Goal: Task Accomplishment & Management: Manage account settings

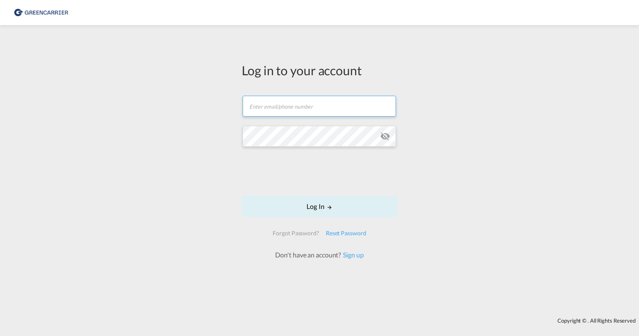
type input "[PERSON_NAME][EMAIL_ADDRESS][PERSON_NAME][DOMAIN_NAME]"
click at [198, 190] on div "Log in to your account [PERSON_NAME][EMAIL_ADDRESS][PERSON_NAME][DOMAIN_NAME] P…" at bounding box center [319, 171] width 639 height 284
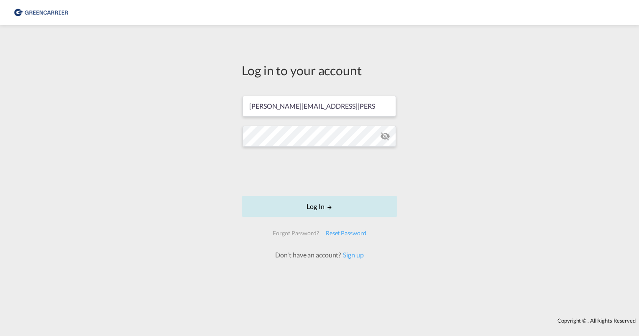
click at [315, 207] on button "Log In" at bounding box center [319, 206] width 155 height 21
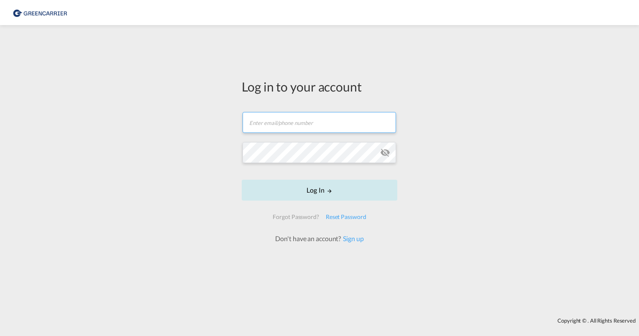
type input "[PERSON_NAME][EMAIL_ADDRESS][PERSON_NAME][DOMAIN_NAME]"
click at [313, 195] on form "isabel.huebner@greencarrier.com Log In Forgot Password? Reset Password Don't ha…" at bounding box center [319, 174] width 155 height 140
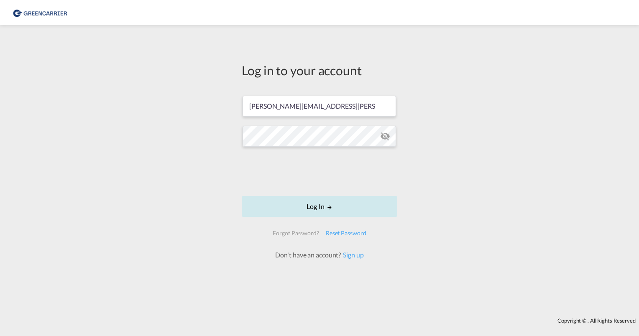
click at [319, 206] on button "Log In" at bounding box center [319, 206] width 155 height 21
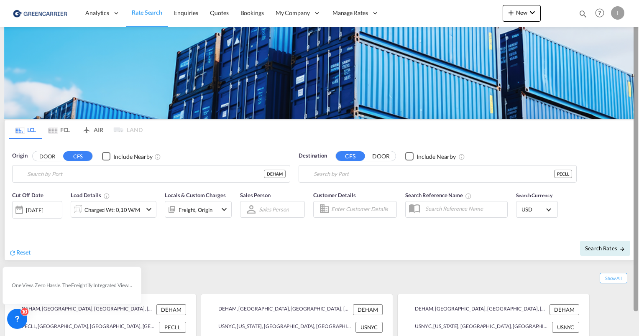
type input "[GEOGRAPHIC_DATA], [GEOGRAPHIC_DATA]"
type input "Callao, PECLL"
click at [636, 40] on div at bounding box center [635, 157] width 5 height 310
click at [620, 10] on div "I" at bounding box center [617, 12] width 13 height 13
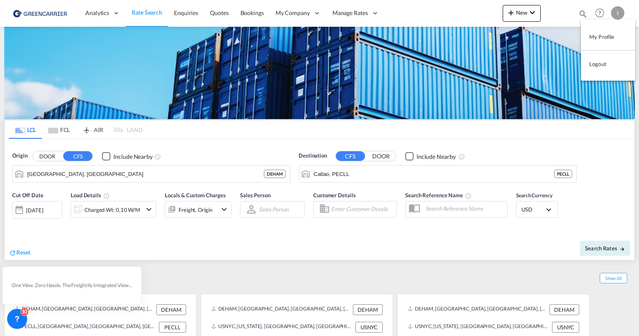
click at [591, 68] on button "Logout" at bounding box center [608, 64] width 54 height 17
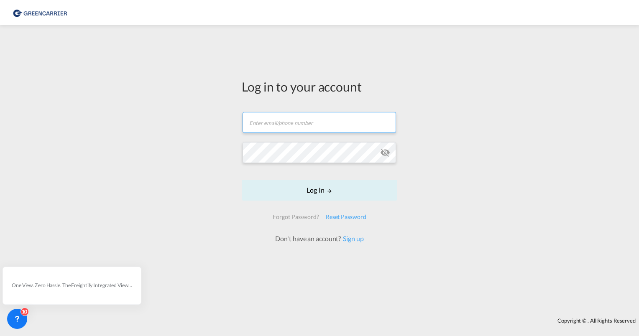
type input "[PERSON_NAME][EMAIL_ADDRESS][PERSON_NAME][DOMAIN_NAME]"
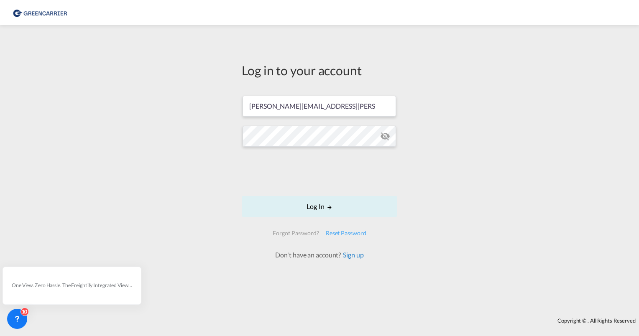
click at [351, 255] on link "Sign up" at bounding box center [352, 255] width 23 height 8
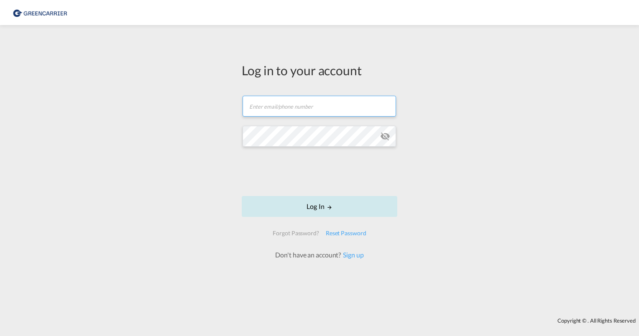
type input "[PERSON_NAME][EMAIL_ADDRESS][PERSON_NAME][DOMAIN_NAME]"
click at [348, 210] on button "Log In" at bounding box center [319, 206] width 155 height 21
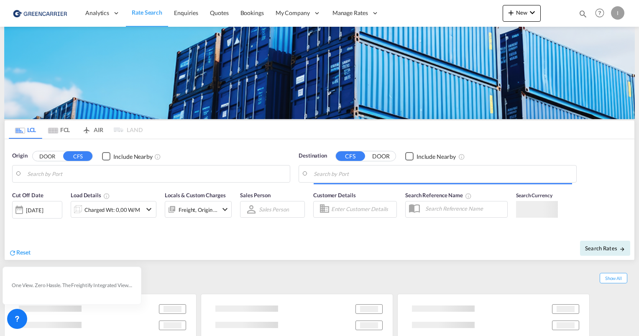
type input "[GEOGRAPHIC_DATA], [GEOGRAPHIC_DATA]"
type input "Callao, PECLL"
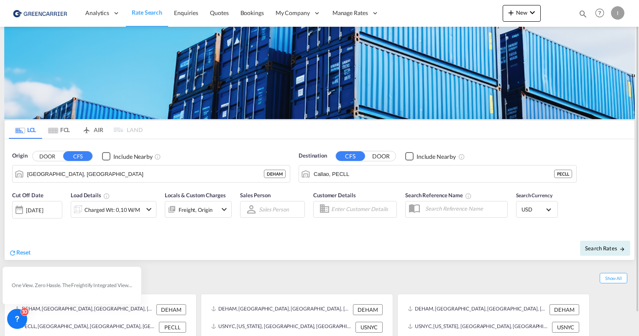
click at [620, 14] on div "I" at bounding box center [617, 12] width 13 height 13
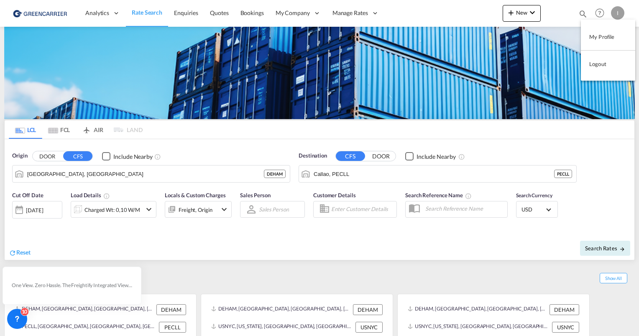
click at [529, 15] on md-backdrop at bounding box center [319, 168] width 639 height 336
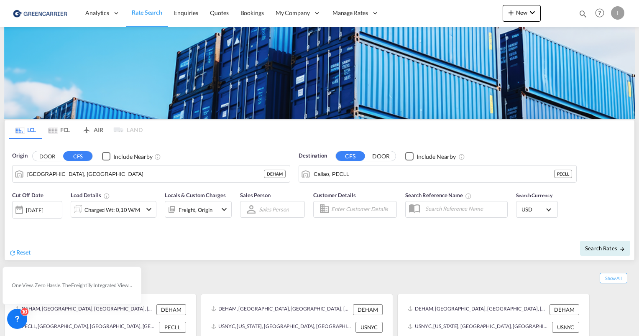
click at [529, 15] on md-icon "icon-chevron-down" at bounding box center [532, 13] width 10 height 10
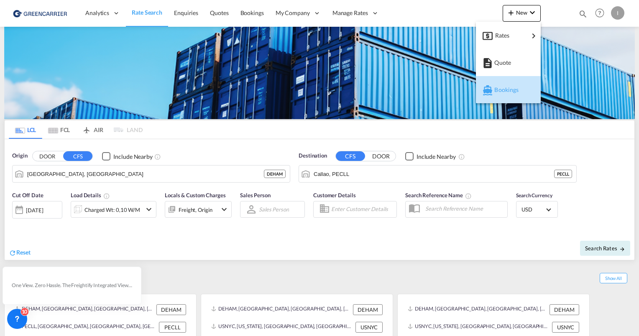
click at [503, 91] on span "Bookings" at bounding box center [498, 90] width 9 height 17
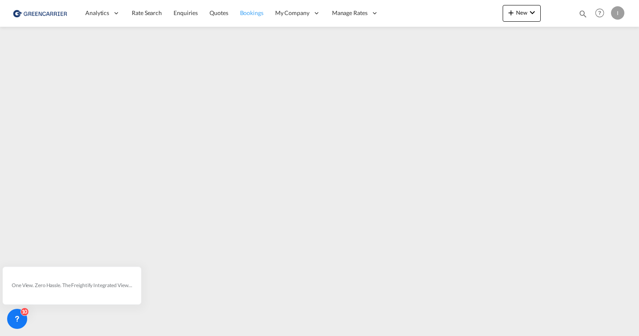
click at [254, 12] on span "Bookings" at bounding box center [251, 12] width 23 height 7
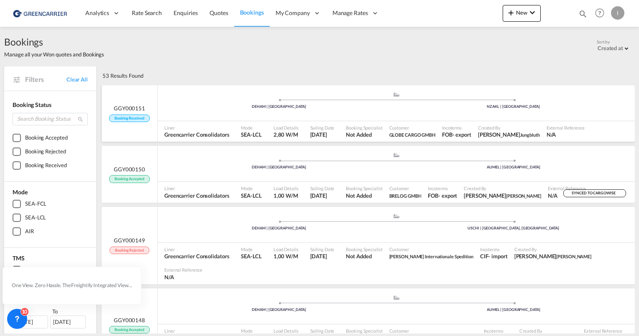
click at [200, 114] on div ".a{fill:#aaa8ad;} .a{fill:#aaa8ad;} DEHAM | [GEOGRAPHIC_DATA] NZAKL | [GEOGRAPH…" at bounding box center [396, 104] width 477 height 25
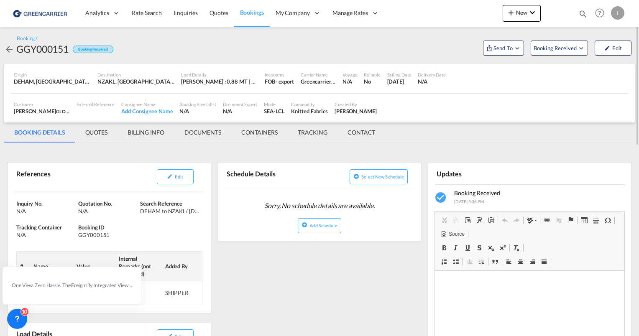
click at [637, 78] on div at bounding box center [638, 168] width 2 height 333
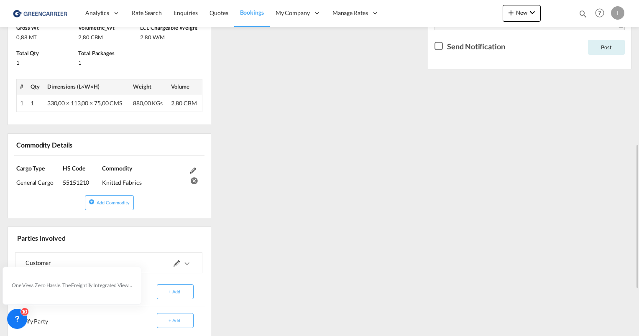
click at [634, 78] on div "Updates Booking Received [DATE] 5:36 PM Rich Text Editor, editor2 Editor toolba…" at bounding box center [529, 118] width 210 height 608
drag, startPoint x: 634, startPoint y: 78, endPoint x: 639, endPoint y: 82, distance: 6.9
click at [638, 82] on html "Analytics Reports Dashboard Rate Search Enquiries Quotes" at bounding box center [319, 168] width 639 height 336
click at [636, 84] on div "Booking / GGY000151 Booking Received Send To Cargowise Yet to sync Send Booking…" at bounding box center [319, 58] width 639 height 735
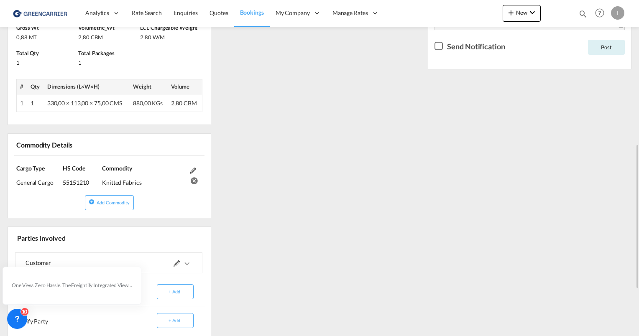
drag, startPoint x: 638, startPoint y: 156, endPoint x: 635, endPoint y: 49, distance: 107.0
click at [635, 49] on md-content "Analytics Reports Dashboard Rate Search Enquiries Quotes Bookings" at bounding box center [319, 168] width 639 height 336
drag, startPoint x: 638, startPoint y: 157, endPoint x: 640, endPoint y: 70, distance: 87.4
click at [638, 70] on html "Analytics Reports Dashboard Rate Search Enquiries Quotes" at bounding box center [319, 168] width 639 height 336
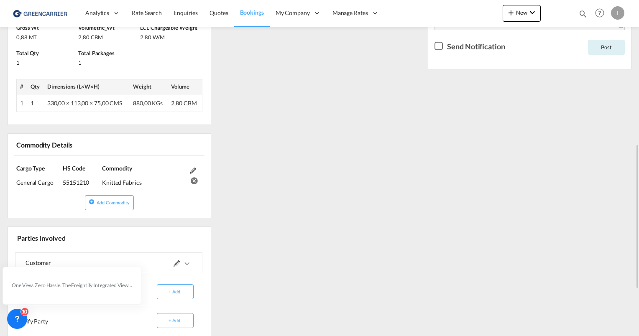
click at [633, 74] on div "Updates Booking Received [DATE] 5:36 PM Rich Text Editor, editor2 Editor toolba…" at bounding box center [529, 118] width 210 height 608
click at [361, 113] on div "References Edit Inquiry No. N/A Quotation No. N/A Search Reference DEHAM to NZA…" at bounding box center [319, 118] width 630 height 614
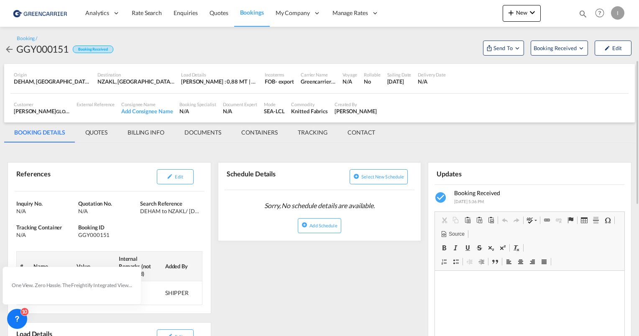
scroll to position [84, 0]
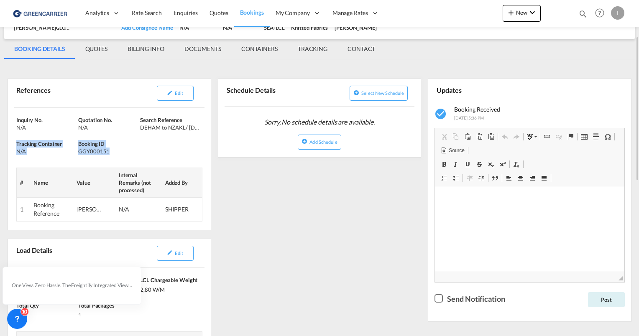
drag, startPoint x: 76, startPoint y: 143, endPoint x: 113, endPoint y: 154, distance: 38.5
click at [113, 154] on div "Inquiry No. N/A Quotation No. N/A Search Reference DEHAM to NZAKL/ [DATE] Track…" at bounding box center [109, 169] width 203 height 122
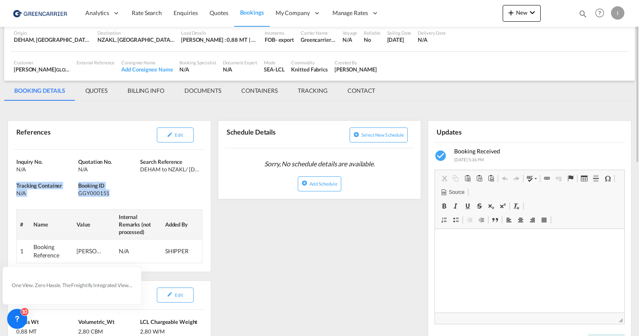
scroll to position [0, 0]
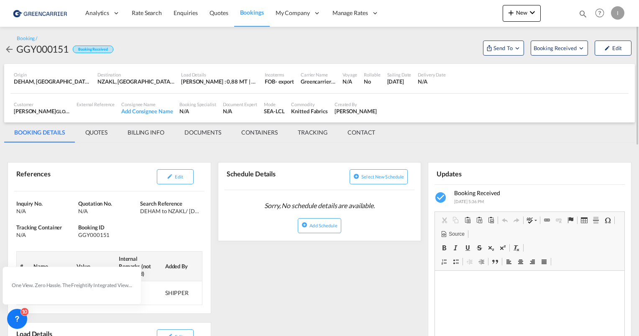
click at [252, 13] on span "Bookings" at bounding box center [252, 12] width 24 height 7
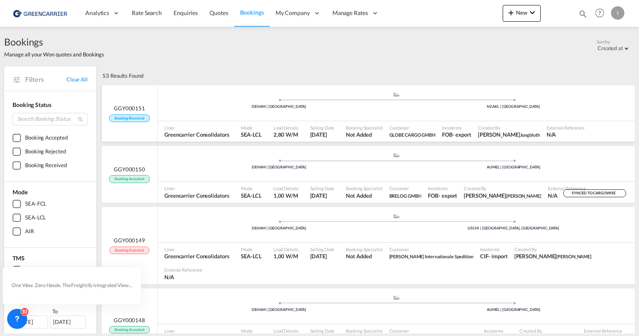
click at [329, 112] on div ".a{fill:#aaa8ad;} .a{fill:#aaa8ad;} DEHAM | [GEOGRAPHIC_DATA] NZAKL | [GEOGRAPH…" at bounding box center [396, 104] width 477 height 25
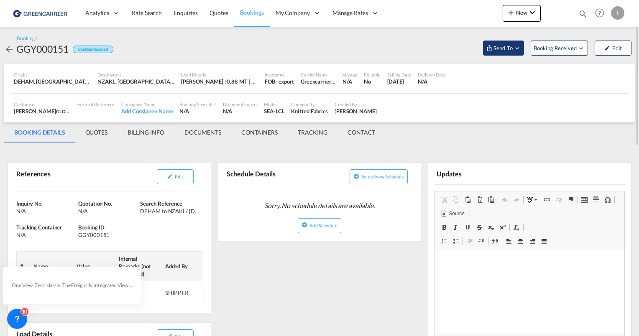
click at [511, 46] on span "Send To" at bounding box center [502, 48] width 21 height 8
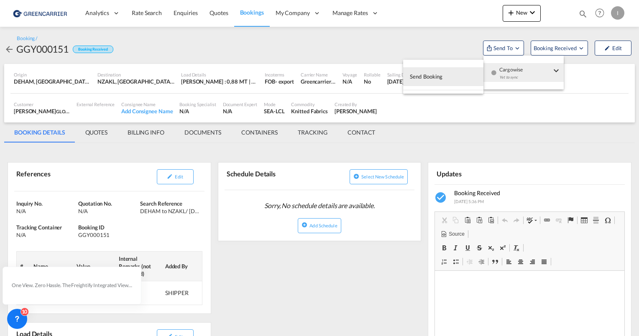
click at [252, 47] on md-backdrop at bounding box center [319, 168] width 639 height 336
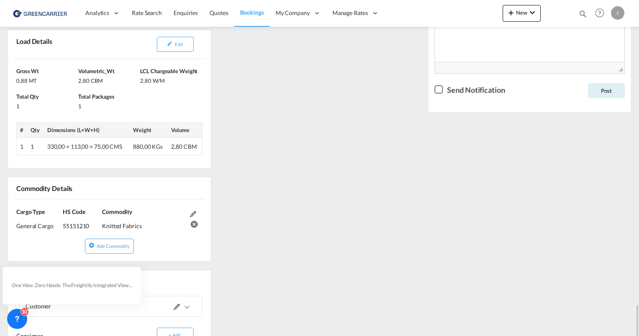
scroll to position [445, 0]
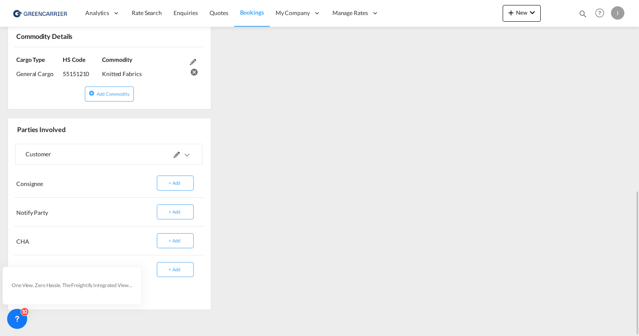
click at [177, 155] on md-icon at bounding box center [176, 155] width 6 height 6
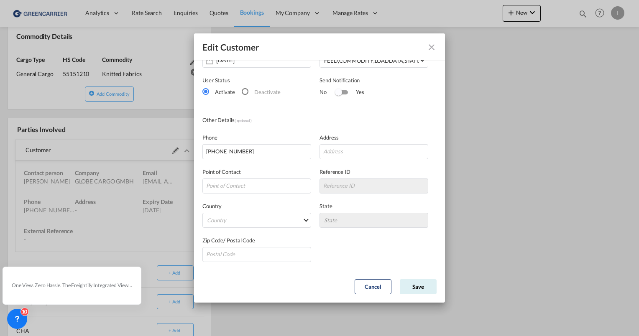
scroll to position [95, 0]
click at [431, 45] on md-icon "icon-close" at bounding box center [431, 47] width 10 height 10
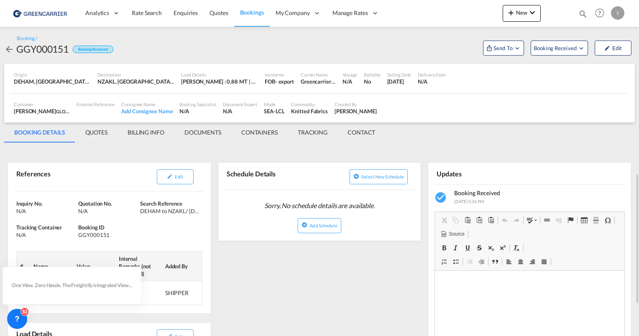
scroll to position [125, 0]
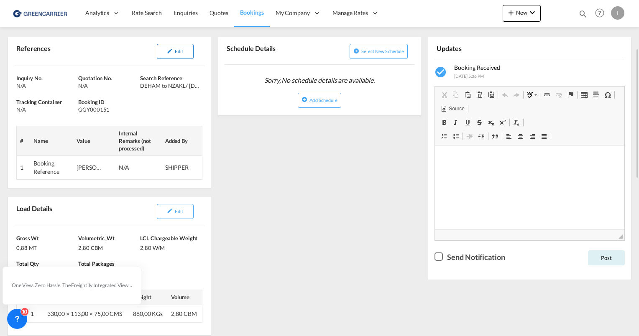
click at [173, 52] on button "Edit" at bounding box center [175, 51] width 37 height 15
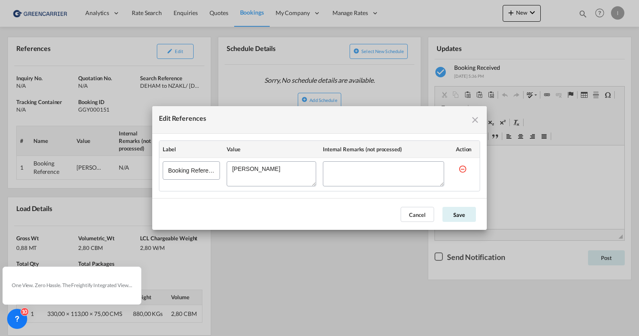
click at [478, 122] on md-icon "icon-close fg-AAA8AD cursor" at bounding box center [475, 120] width 10 height 10
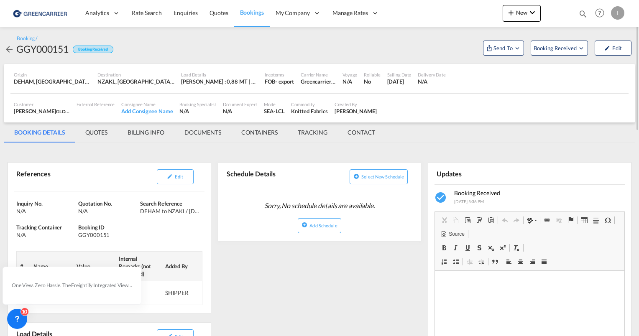
scroll to position [42, 0]
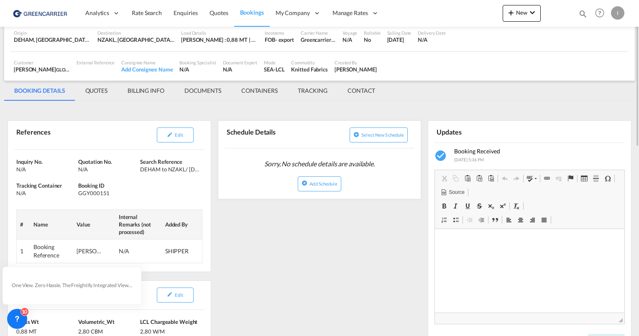
click at [247, 8] on span "Bookings" at bounding box center [252, 12] width 24 height 8
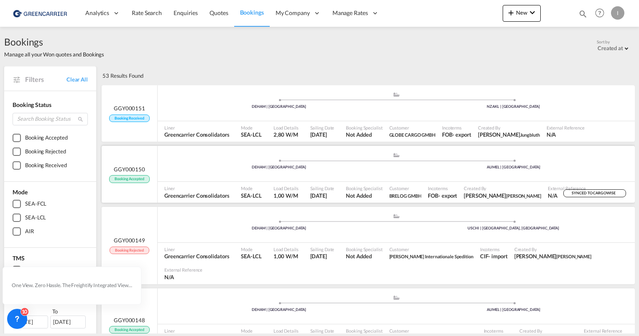
click at [210, 173] on div ".a{fill:#aaa8ad;} .a{fill:#aaa8ad;} DEHAM | [GEOGRAPHIC_DATA] [GEOGRAPHIC_DATA]…" at bounding box center [396, 164] width 477 height 25
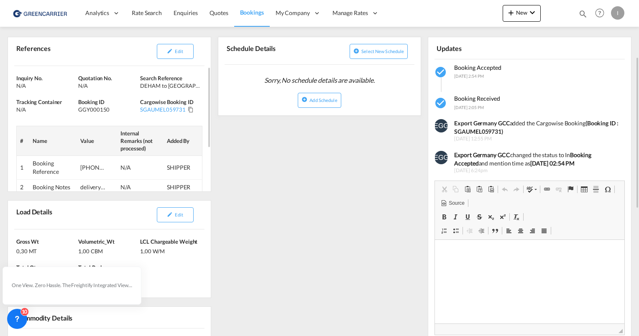
scroll to position [42, 0]
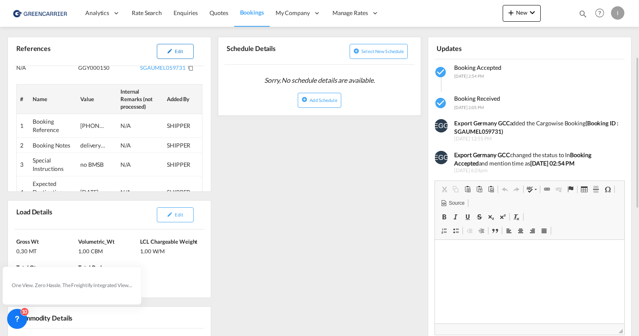
click at [167, 49] on button "Edit" at bounding box center [175, 51] width 37 height 15
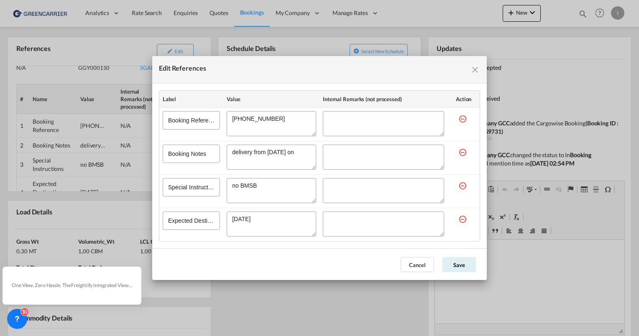
click at [475, 67] on md-icon "icon-close fg-AAA8AD cursor" at bounding box center [475, 70] width 10 height 10
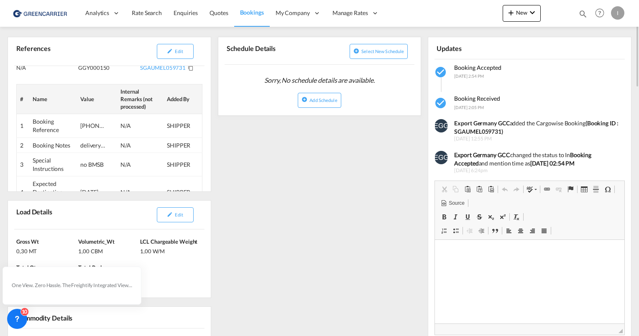
scroll to position [0, 0]
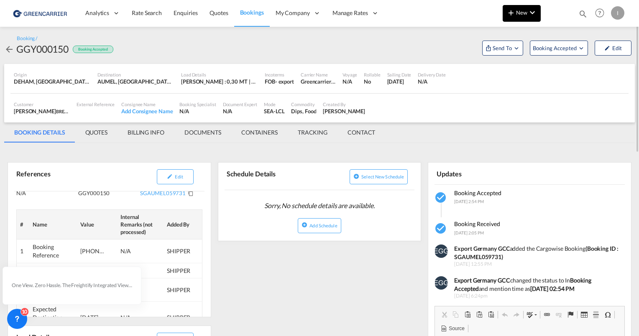
click at [526, 6] on button "New" at bounding box center [521, 13] width 38 height 17
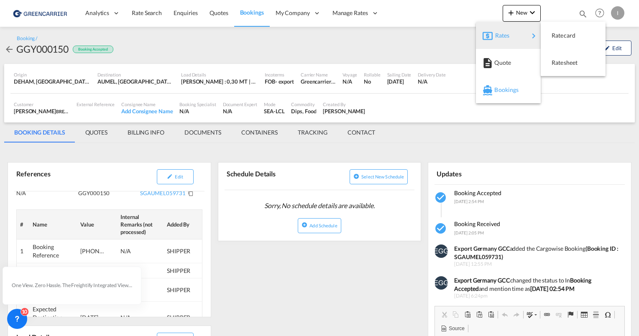
click at [498, 95] on span "Bookings" at bounding box center [498, 90] width 9 height 17
